Goal: Navigation & Orientation: Find specific page/section

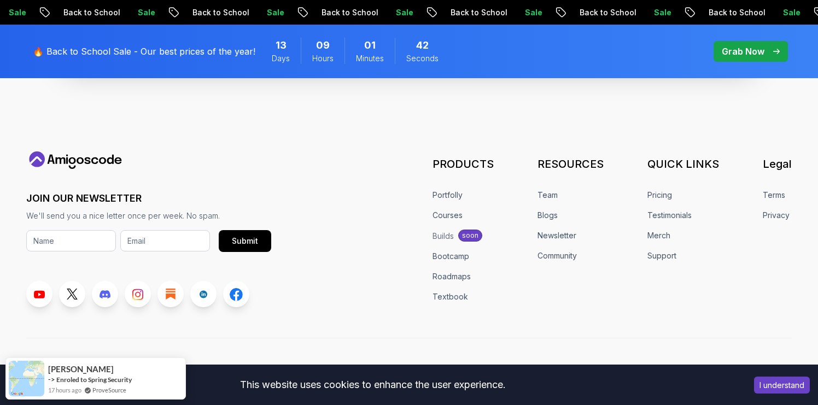
scroll to position [4250, 0]
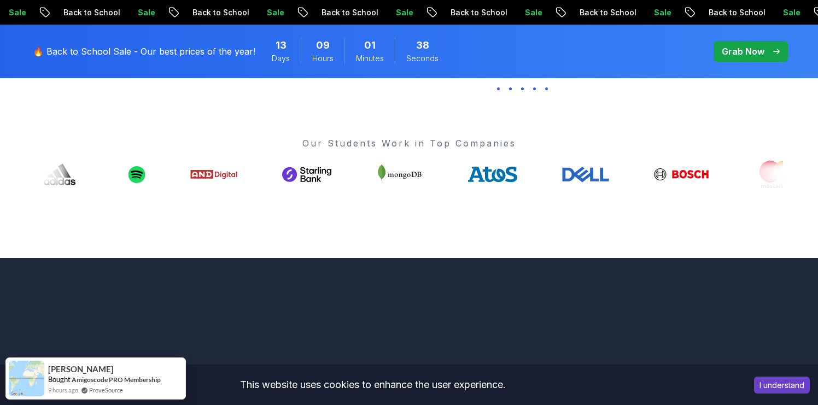
scroll to position [0, 0]
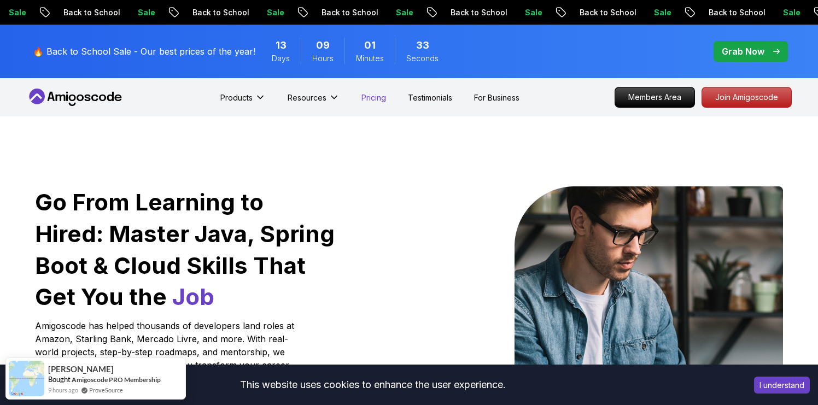
click at [366, 96] on p "Pricing" at bounding box center [374, 97] width 25 height 11
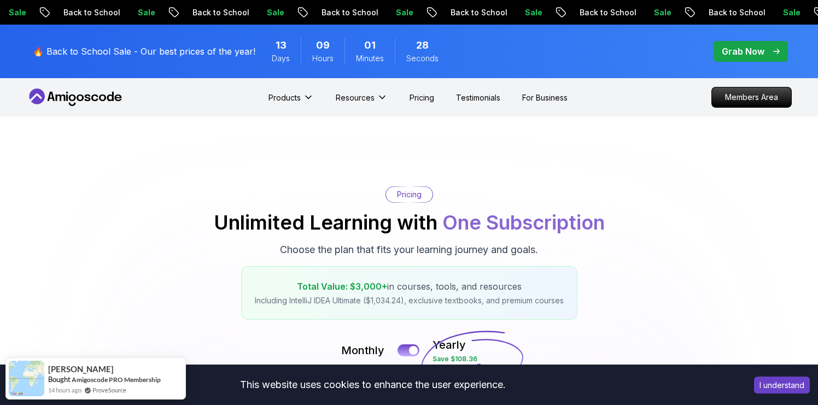
click at [75, 100] on icon at bounding box center [75, 98] width 98 height 18
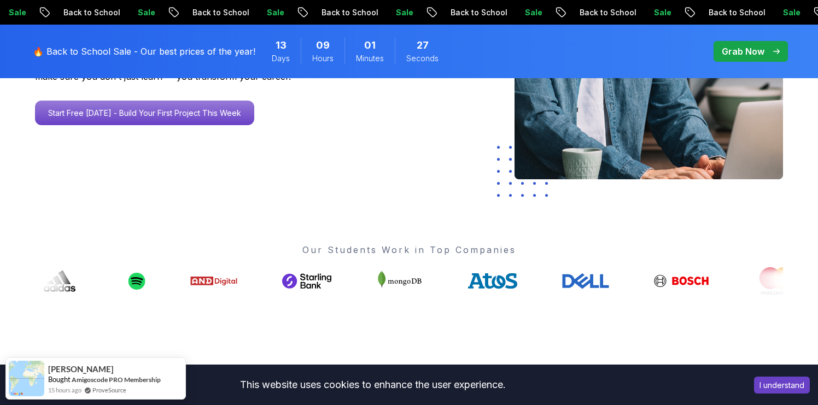
scroll to position [292, 0]
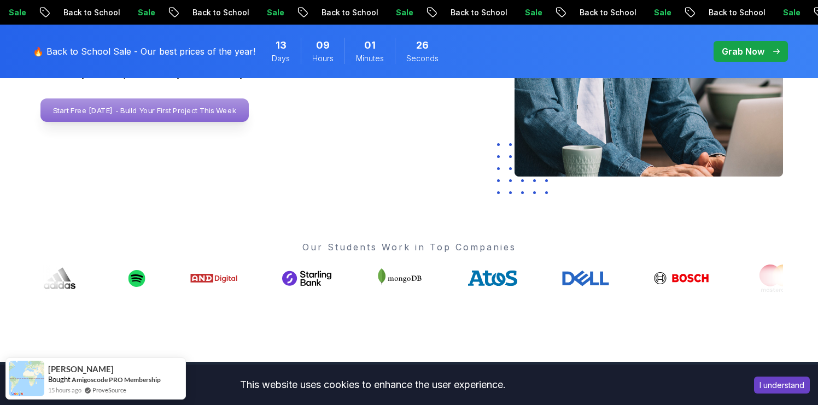
click at [165, 109] on p "Start Free Today - Build Your First Project This Week" at bounding box center [144, 110] width 208 height 24
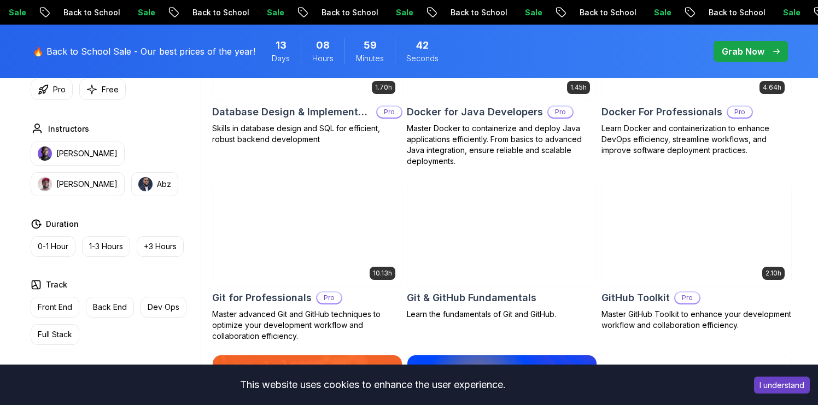
scroll to position [1096, 0]
